Goal: Task Accomplishment & Management: Use online tool/utility

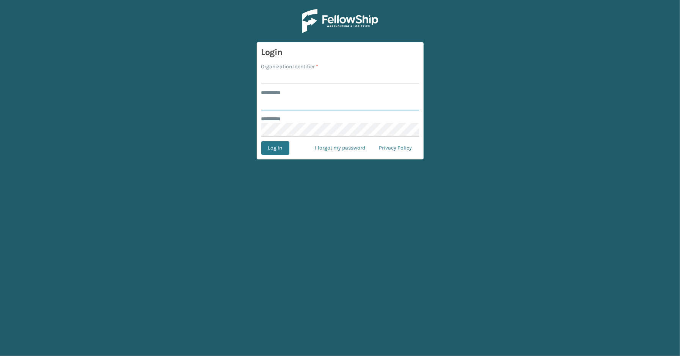
type input "*****"
type input "SleepGeekz"
click at [261, 141] on button "Log In" at bounding box center [275, 148] width 28 height 14
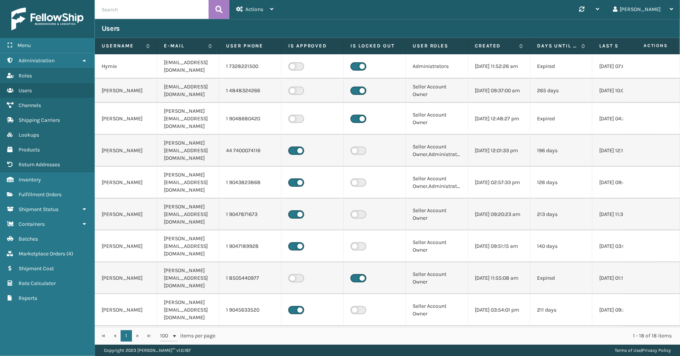
drag, startPoint x: 48, startPoint y: 345, endPoint x: 104, endPoint y: 294, distance: 75.7
click at [48, 345] on div "Menu Administration Roles Users Channels Shipping Carriers Lookups Products Ret…" at bounding box center [47, 178] width 95 height 356
click at [52, 206] on span "Shipment Status" at bounding box center [39, 209] width 40 height 6
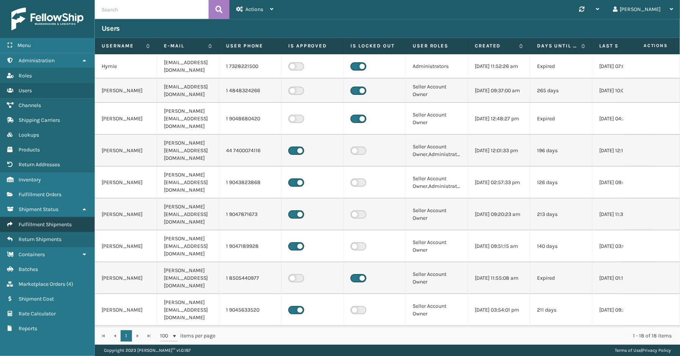
click at [61, 221] on span "Fulfillment Shipments" at bounding box center [45, 224] width 53 height 6
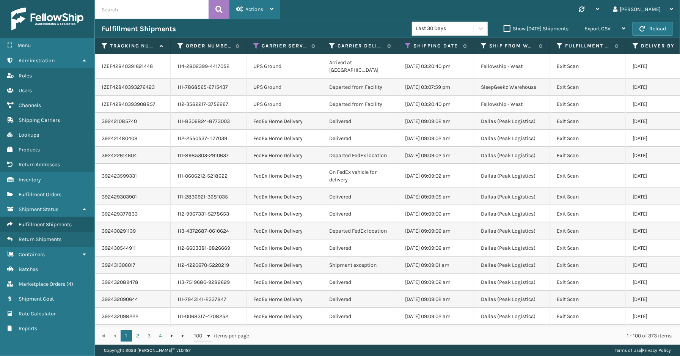
click at [258, 9] on span "Actions" at bounding box center [254, 9] width 18 height 6
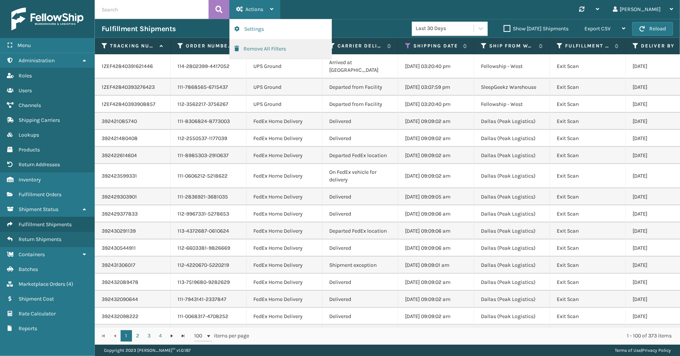
click at [268, 46] on button "Remove All Filters" at bounding box center [281, 49] width 102 height 20
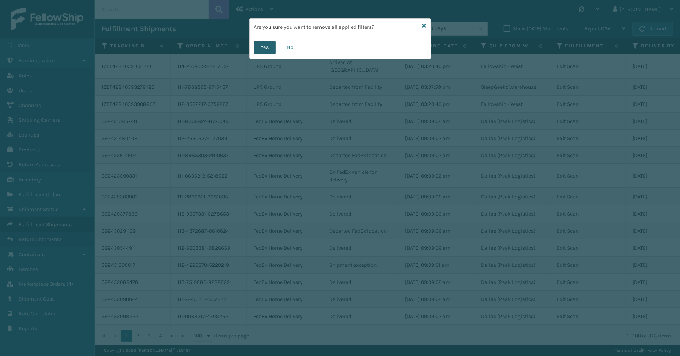
click at [271, 47] on button "Yes" at bounding box center [265, 48] width 22 height 14
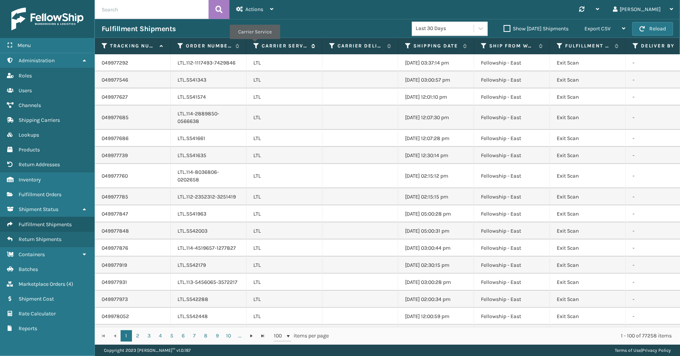
click at [254, 44] on icon at bounding box center [256, 45] width 6 height 7
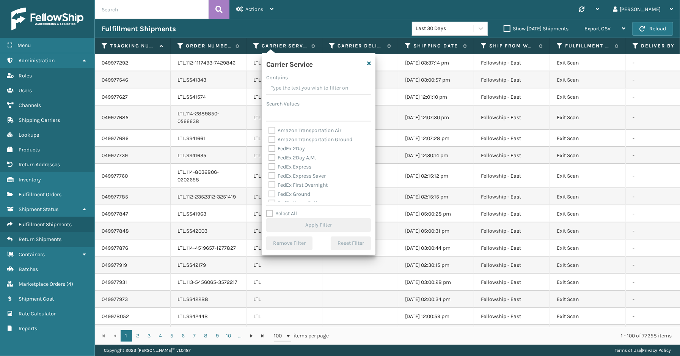
click at [285, 215] on label "Select All" at bounding box center [281, 213] width 31 height 6
click at [285, 210] on input "Select All" at bounding box center [323, 209] width 114 height 1
checkbox input "true"
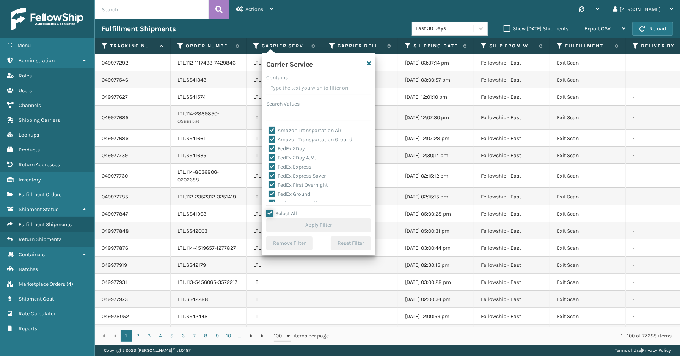
checkbox input "true"
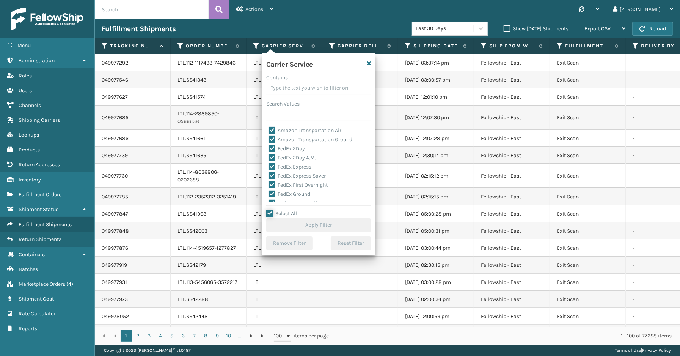
checkbox input "true"
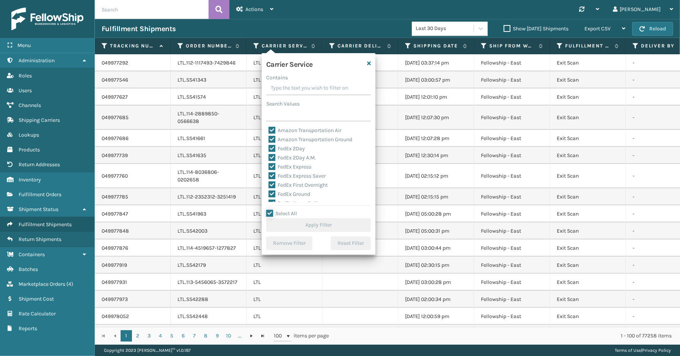
checkbox input "true"
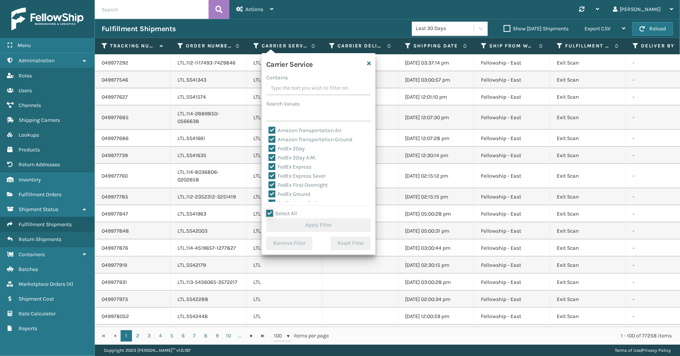
checkbox input "true"
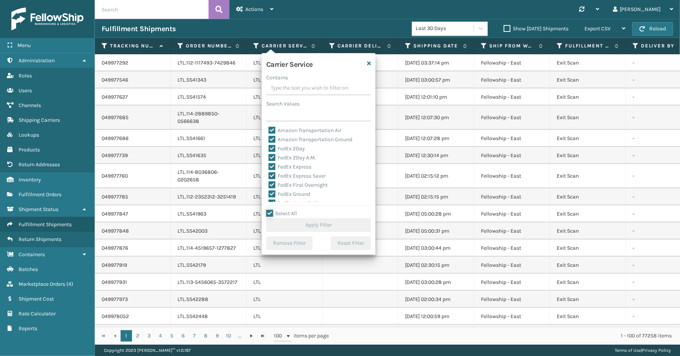
checkbox input "true"
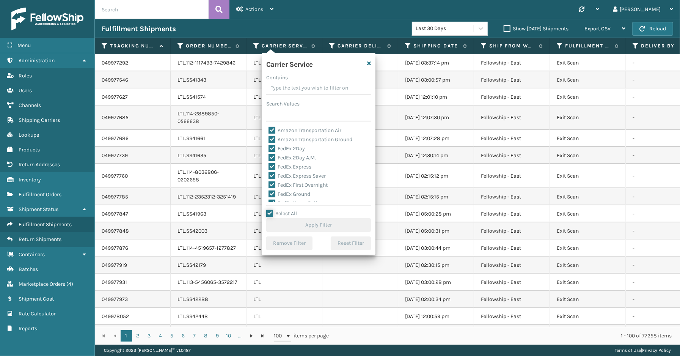
checkbox input "true"
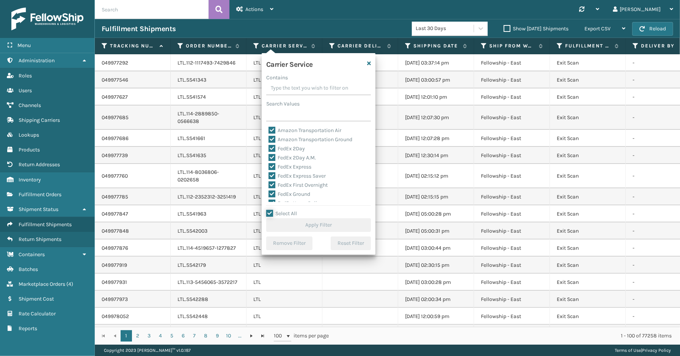
checkbox input "true"
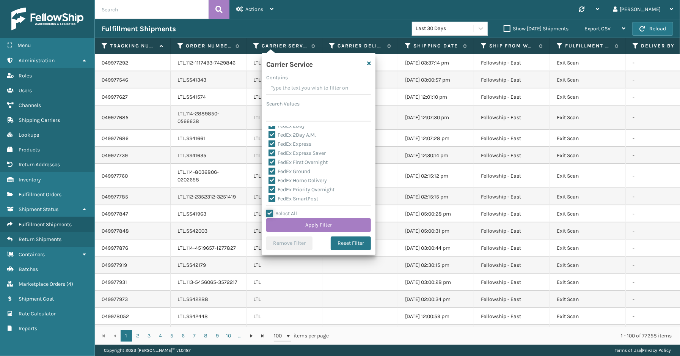
scroll to position [65, 0]
click at [272, 176] on label "LTL" at bounding box center [276, 174] width 17 height 6
click at [269, 175] on input "LTL" at bounding box center [268, 172] width 0 height 5
checkbox input "false"
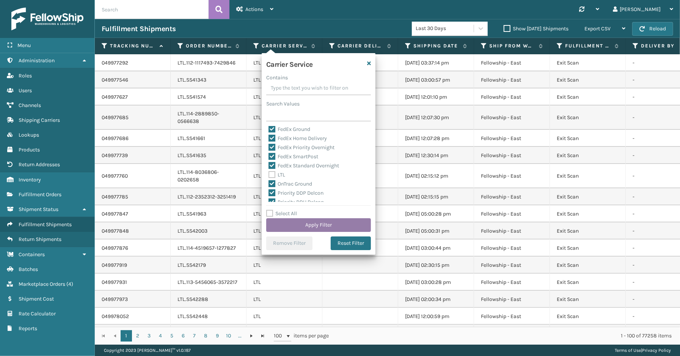
click at [304, 225] on button "Apply Filter" at bounding box center [318, 225] width 105 height 14
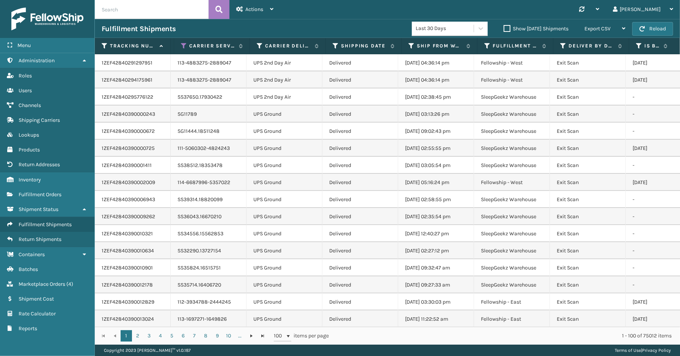
scroll to position [0, 0]
click at [410, 42] on icon at bounding box center [408, 45] width 6 height 7
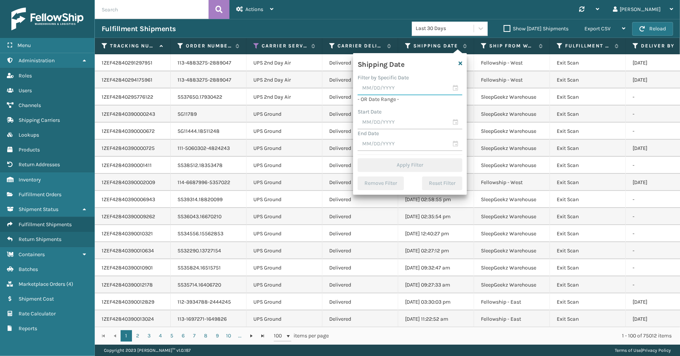
click at [456, 86] on input "text" at bounding box center [409, 89] width 105 height 14
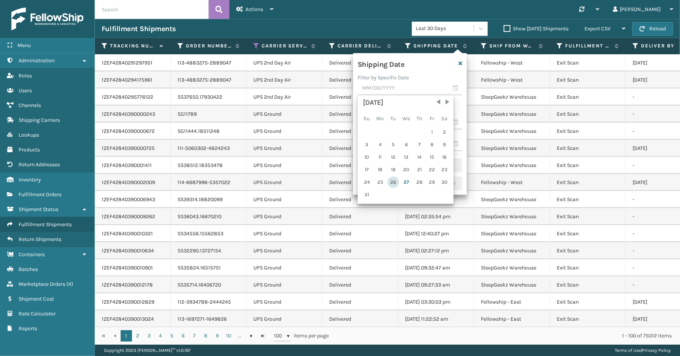
click at [393, 183] on div "26" at bounding box center [392, 181] width 11 height 11
type input "[DATE]"
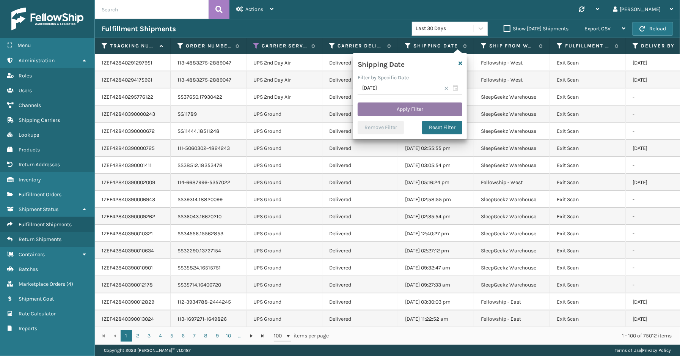
click at [450, 110] on button "Apply Filter" at bounding box center [409, 109] width 105 height 14
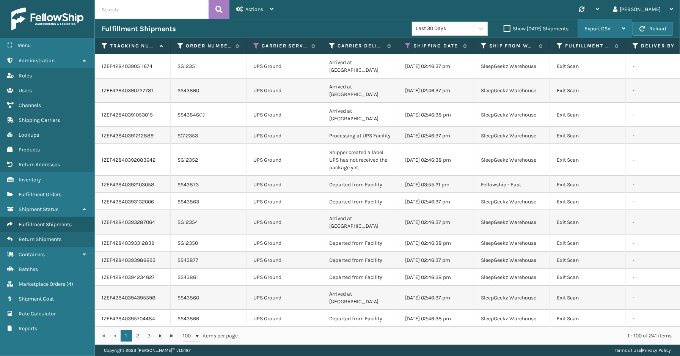
click at [594, 28] on span "Export CSV" at bounding box center [597, 28] width 26 height 6
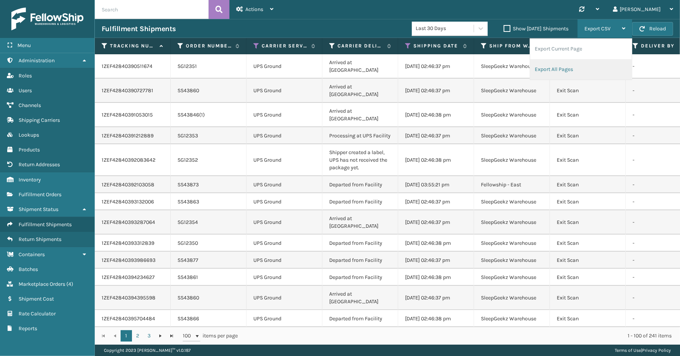
click at [555, 68] on li "Export All Pages" at bounding box center [581, 69] width 102 height 20
